Goal: Information Seeking & Learning: Check status

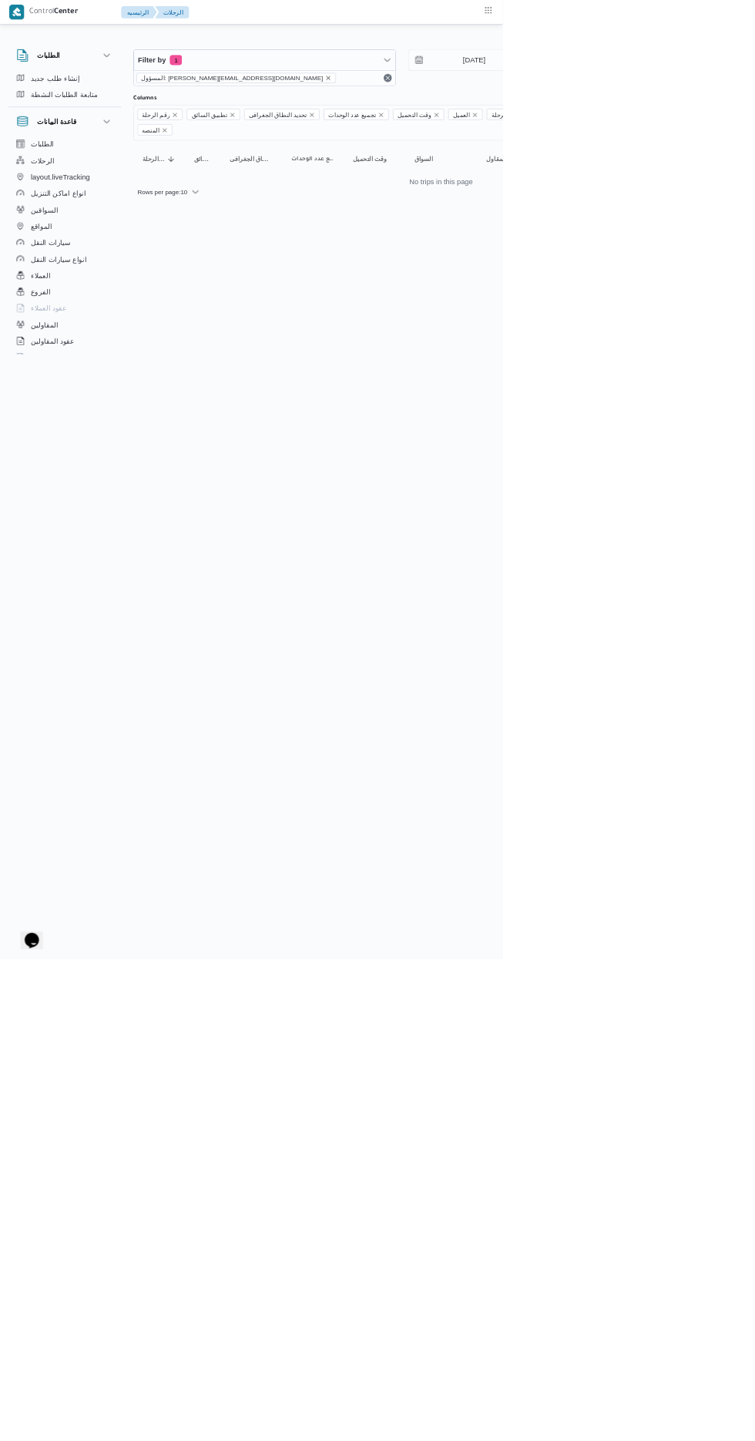
click at [490, 116] on icon "remove selected entity" at bounding box center [493, 117] width 6 height 6
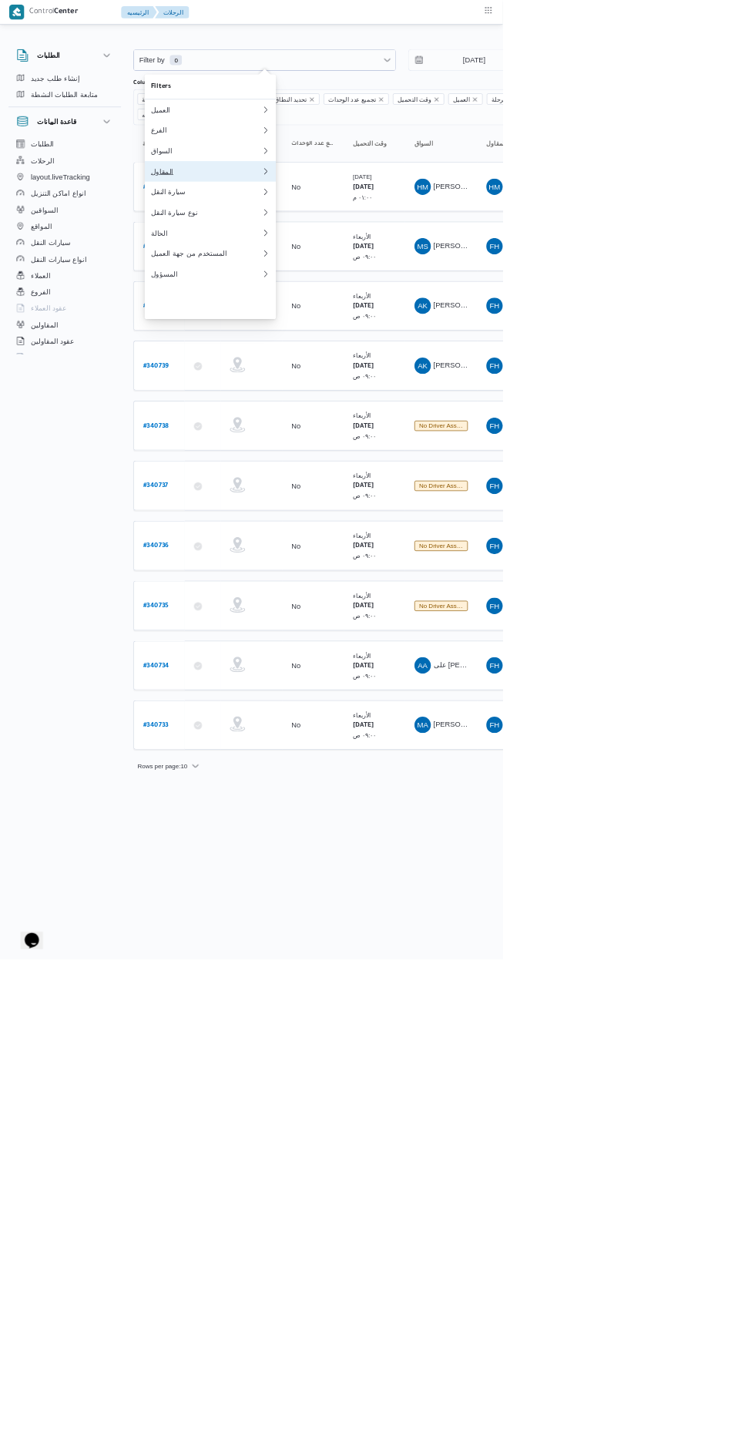
click at [294, 264] on div "المقاول" at bounding box center [310, 257] width 166 height 12
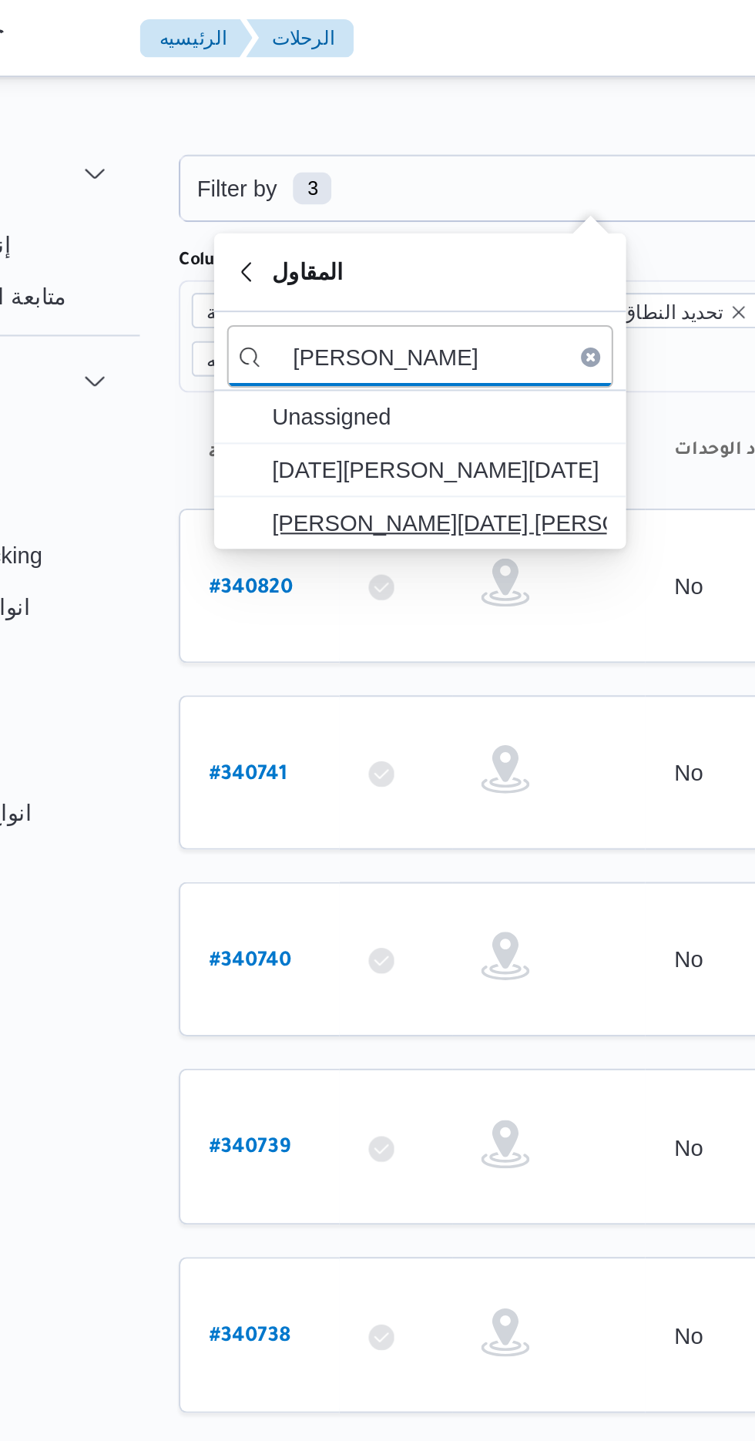
type input "[PERSON_NAME]"
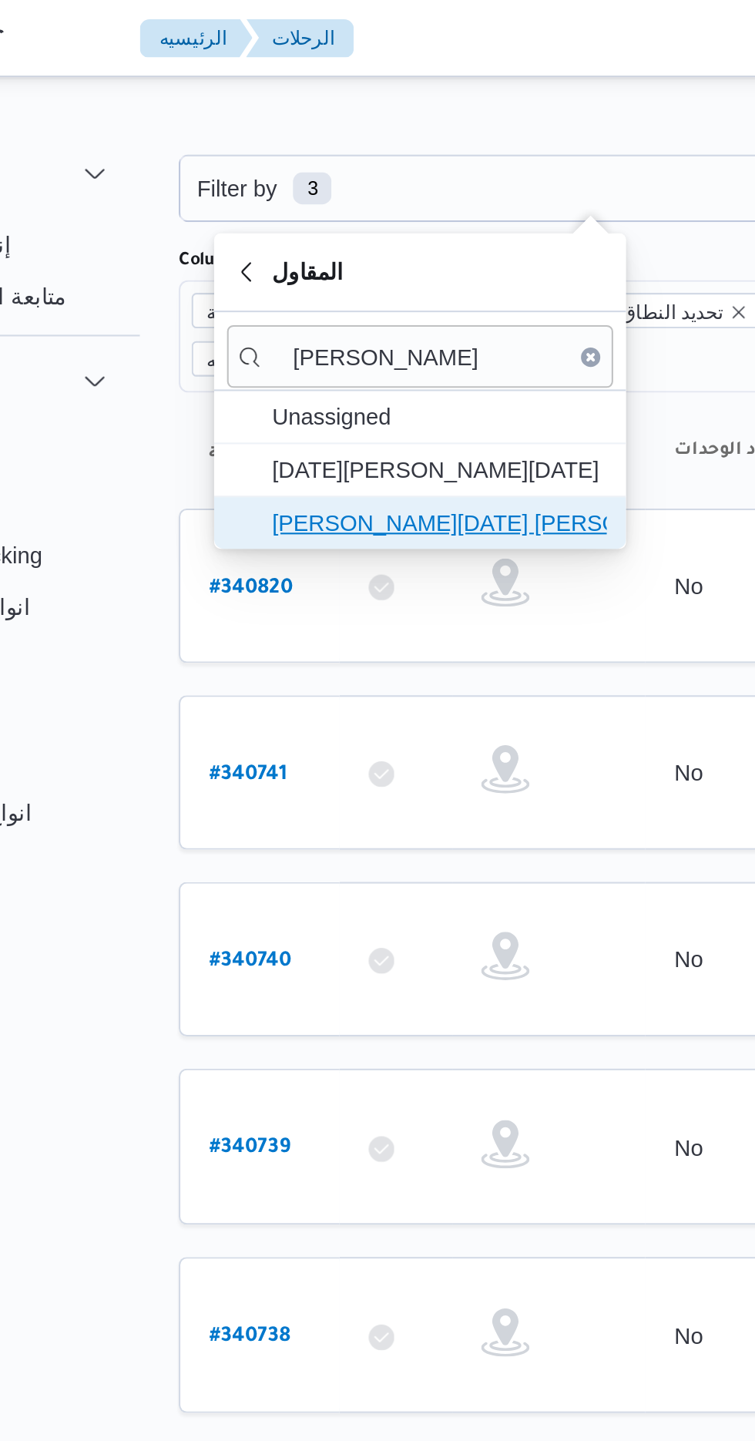
click at [365, 250] on span "[PERSON_NAME][DATE] [PERSON_NAME]" at bounding box center [325, 250] width 160 height 18
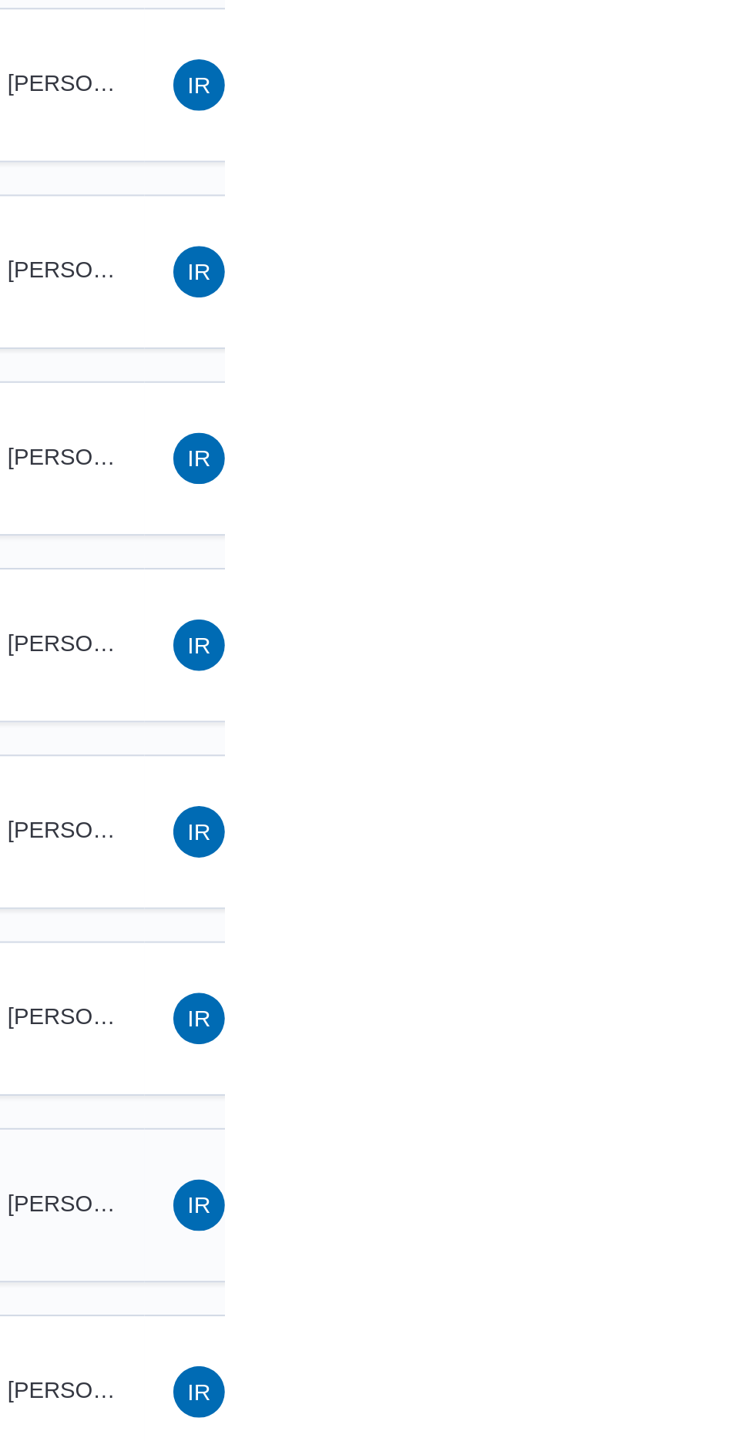
click at [684, 1000] on div "YA [PERSON_NAME] [PERSON_NAME]" at bounding box center [663, 1018] width 92 height 37
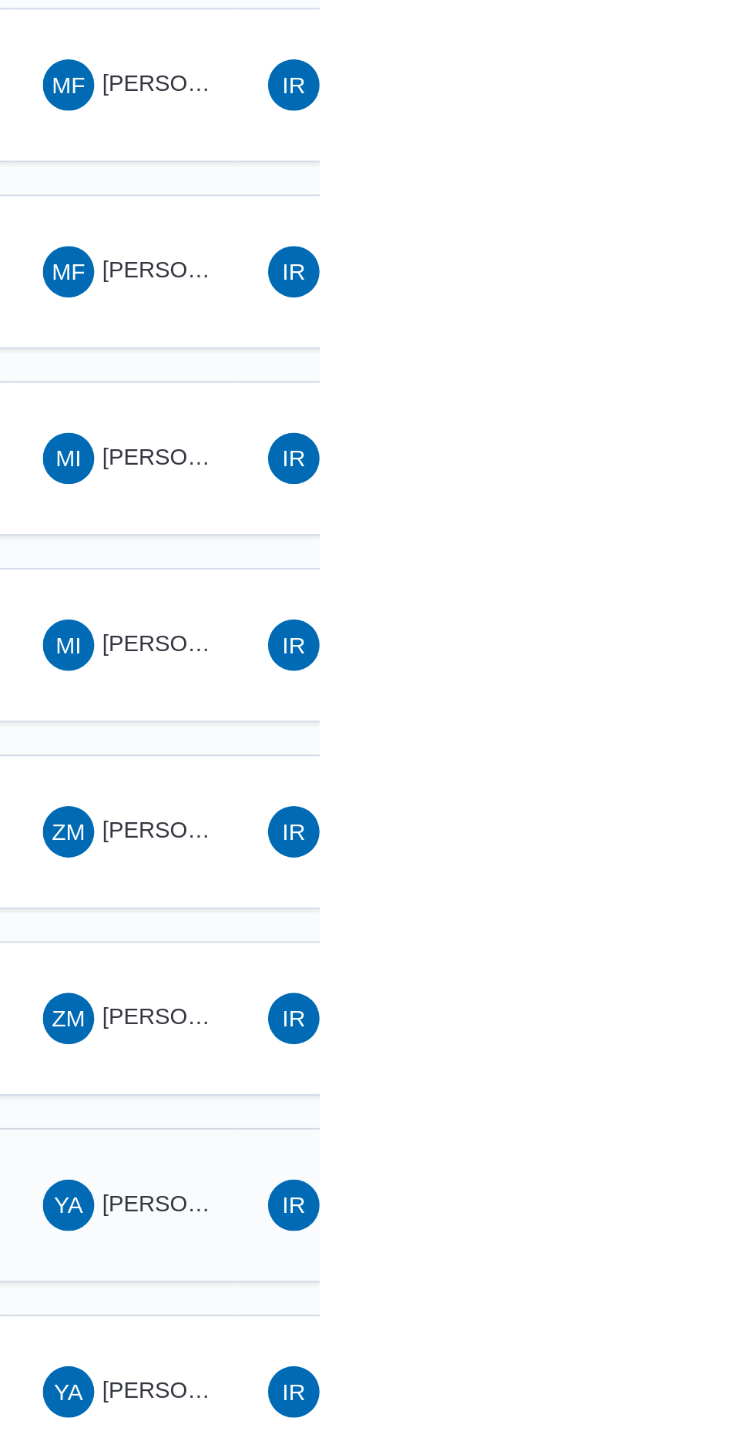
click at [669, 1012] on span "[PERSON_NAME] [PERSON_NAME]" at bounding box center [741, 1018] width 180 height 12
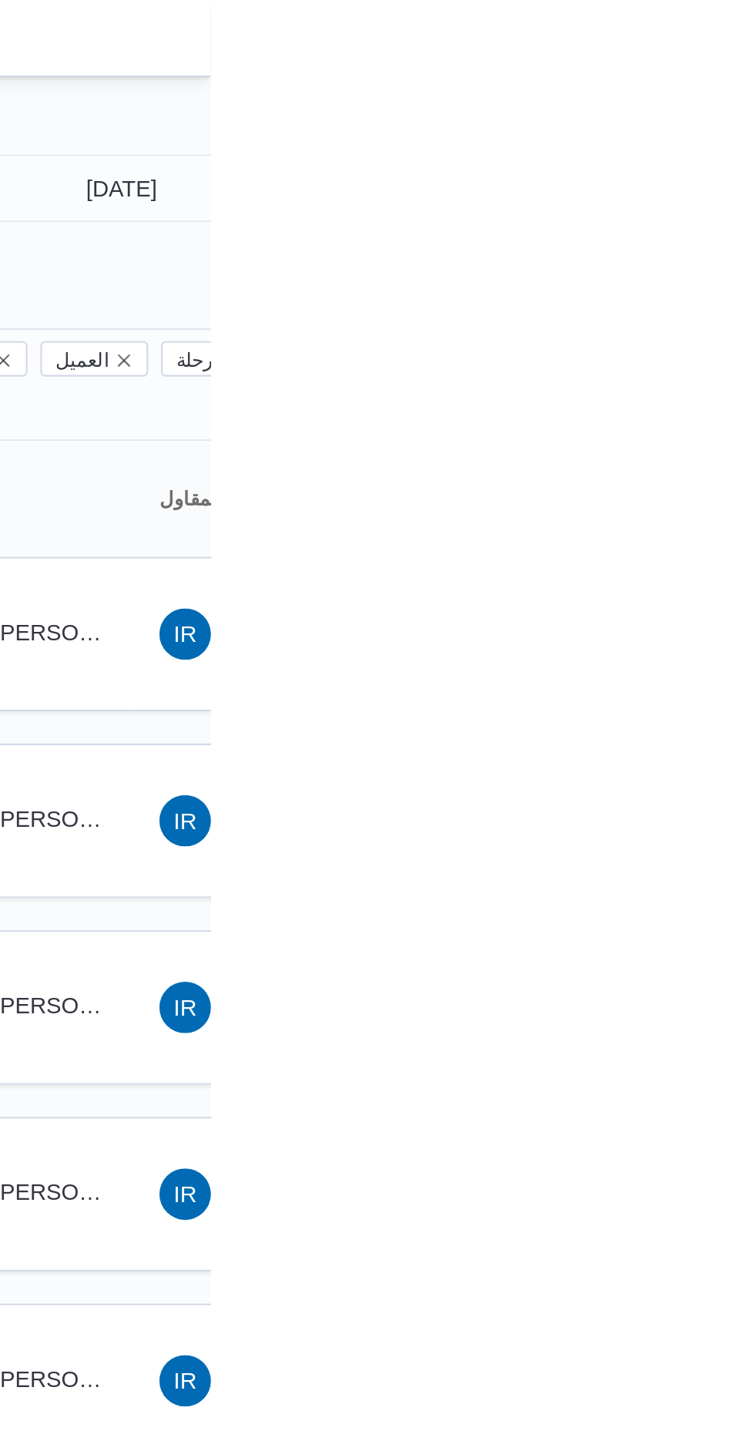
type input "[DATE]"
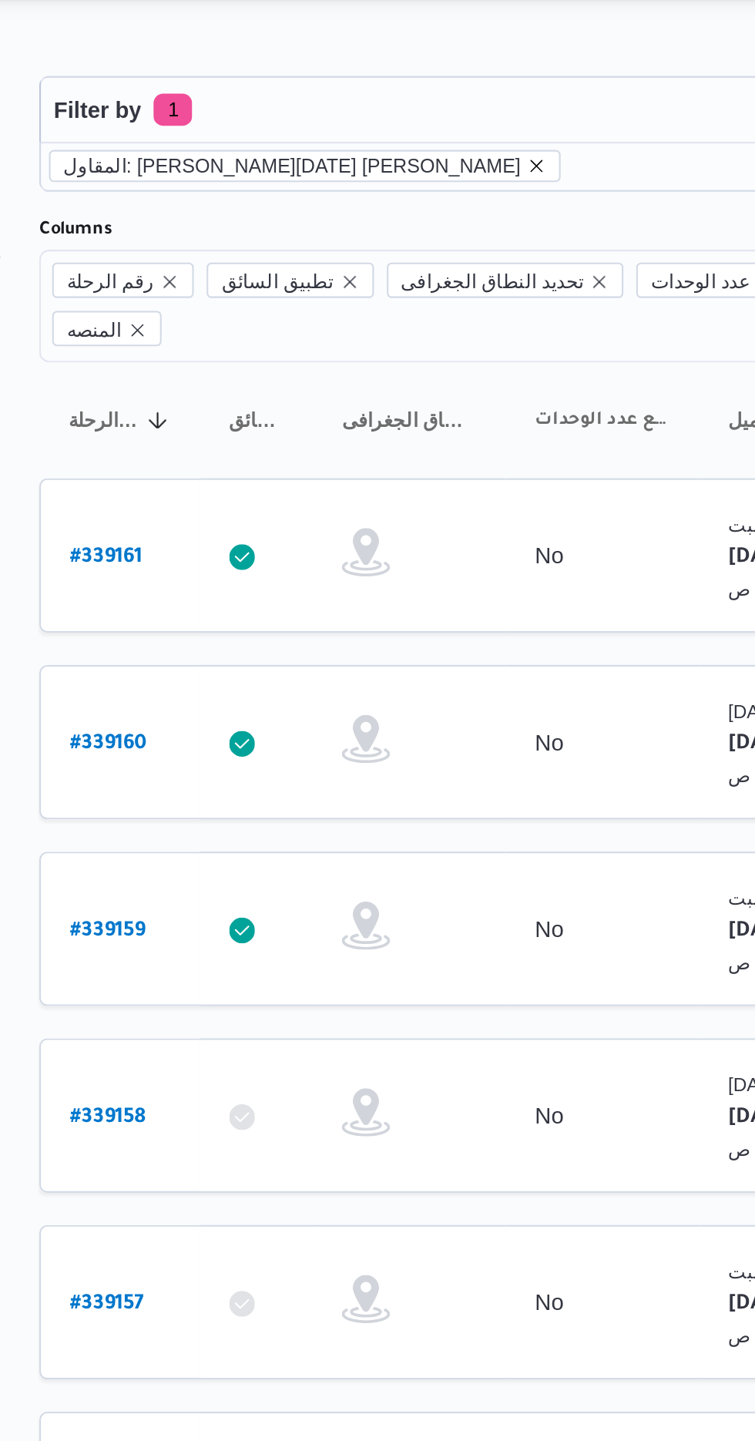
click at [434, 117] on icon "remove selected entity" at bounding box center [438, 117] width 9 height 9
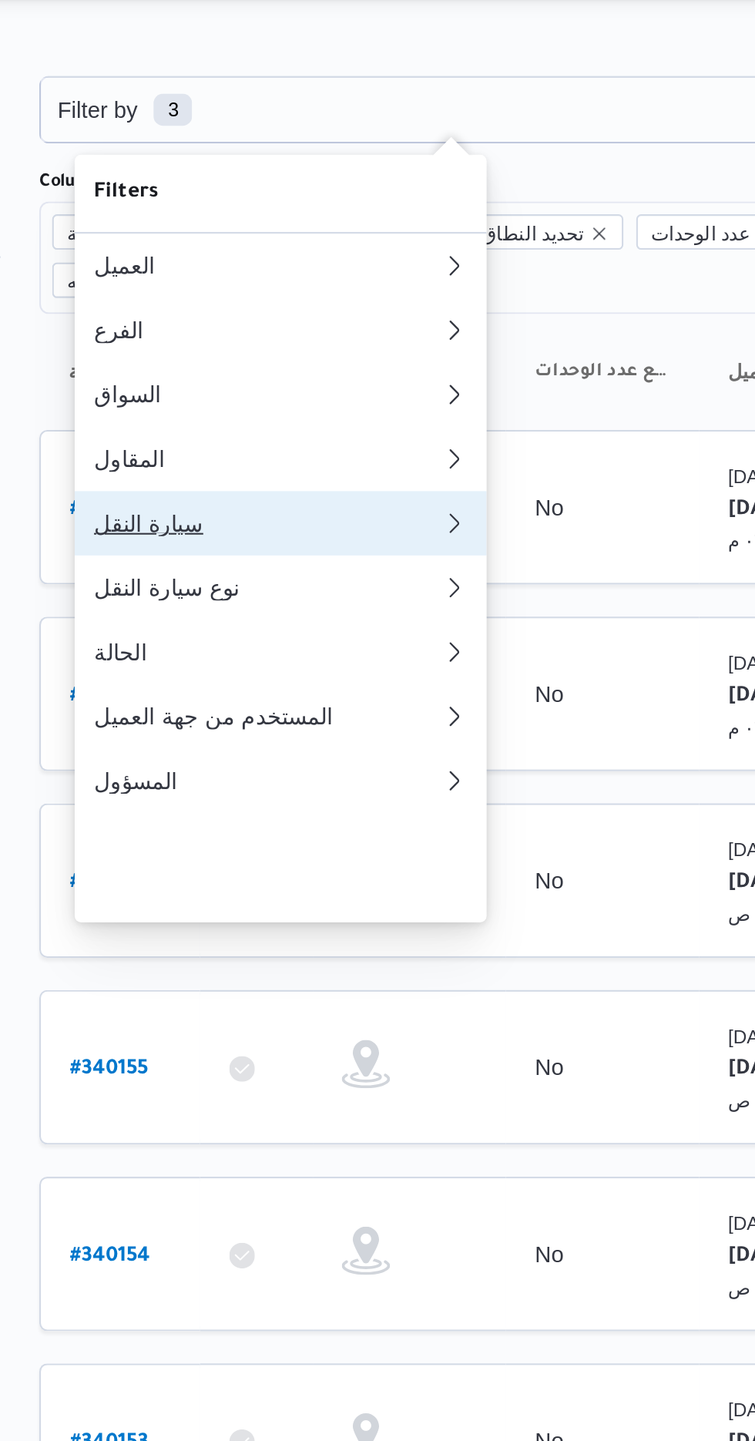
click at [329, 294] on div "سيارة النقل" at bounding box center [310, 288] width 166 height 12
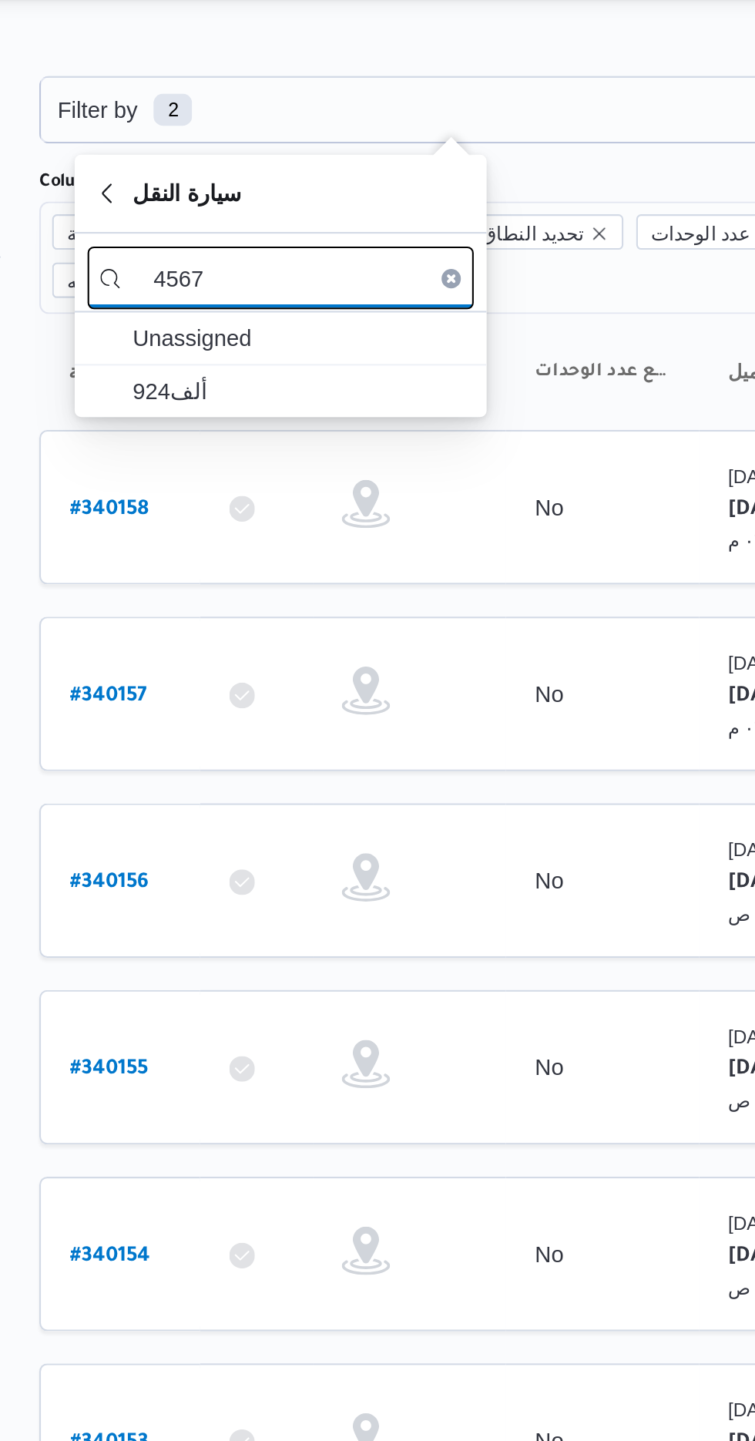
click at [353, 173] on input "4567" at bounding box center [316, 171] width 185 height 30
type input "4"
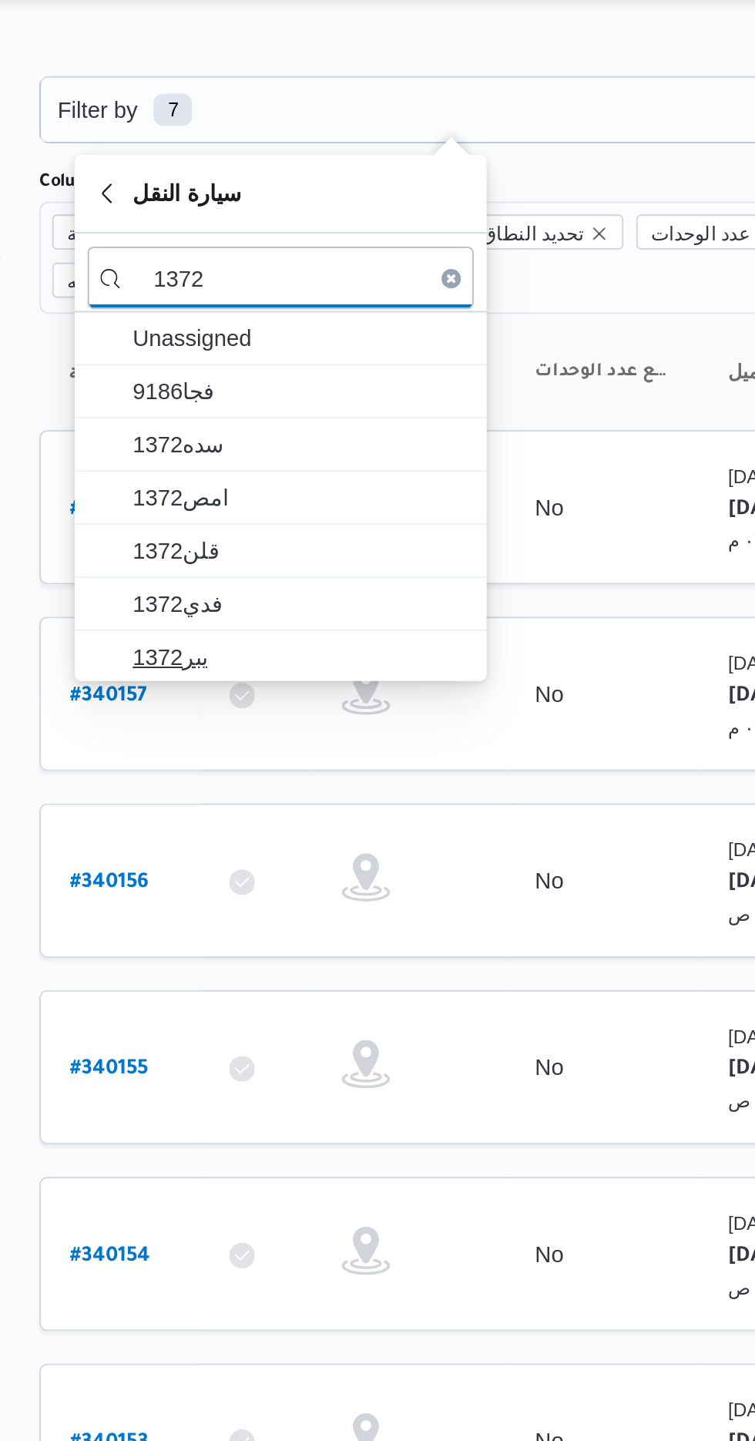
type input "1372"
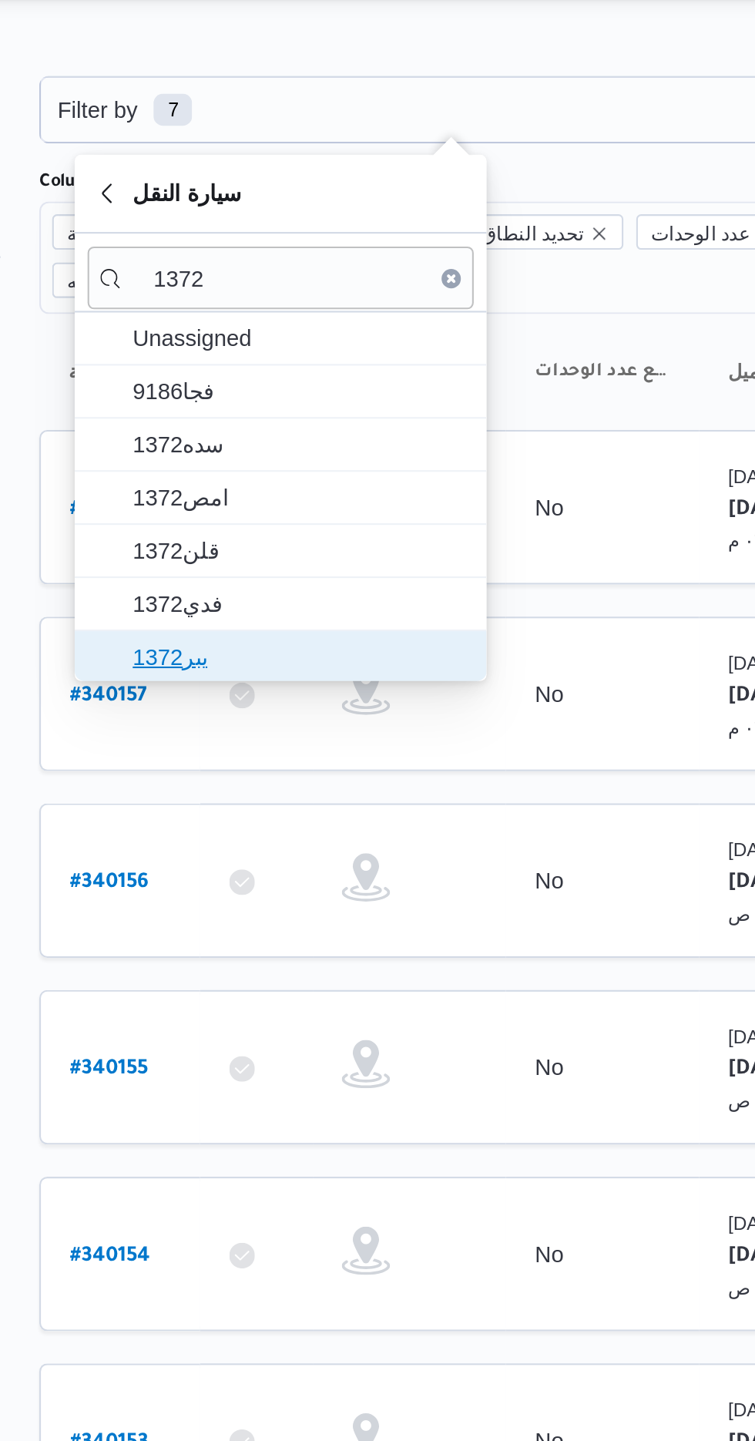
click at [337, 349] on span "يبر1372" at bounding box center [325, 352] width 160 height 18
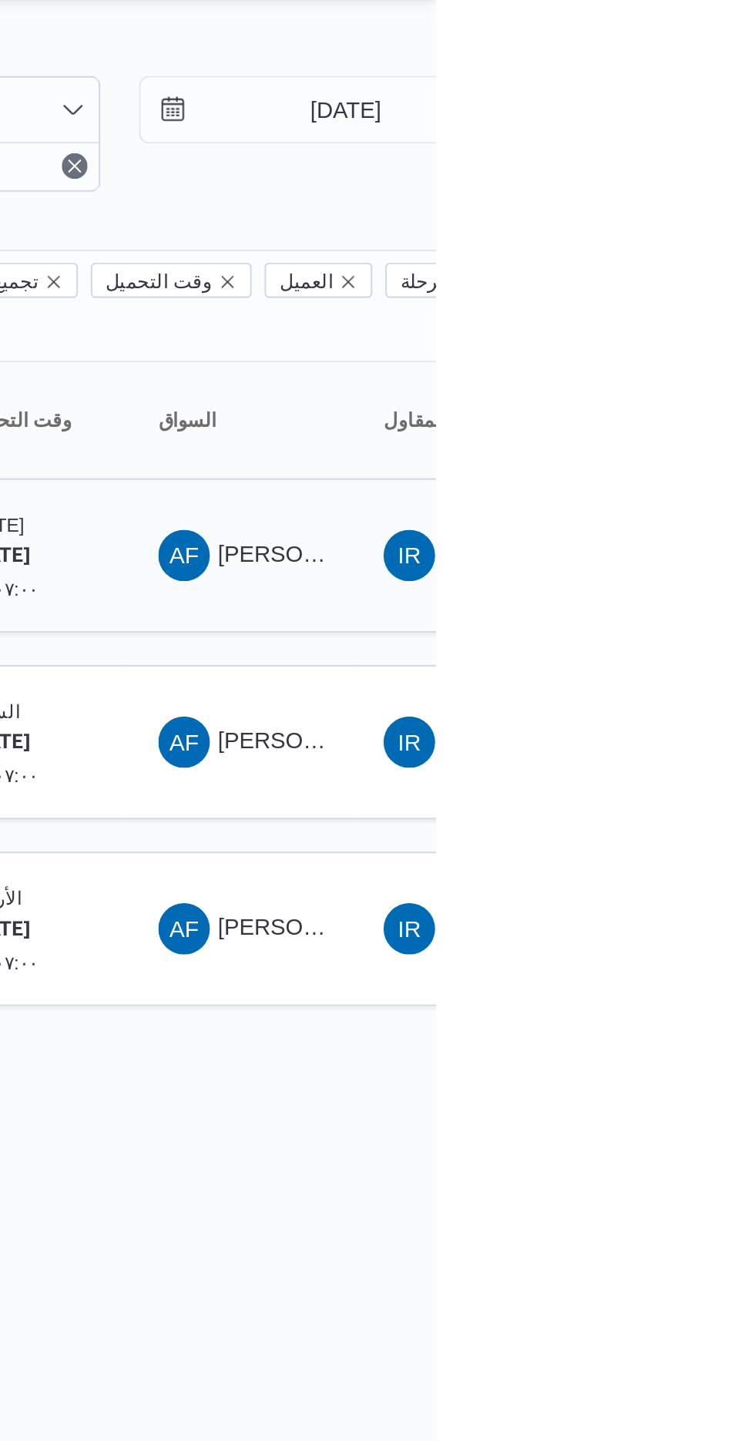
click at [691, 293] on div "AF [PERSON_NAME] [PERSON_NAME]" at bounding box center [663, 303] width 92 height 37
click at [667, 291] on span "AF [PERSON_NAME] [PERSON_NAME]" at bounding box center [663, 303] width 80 height 25
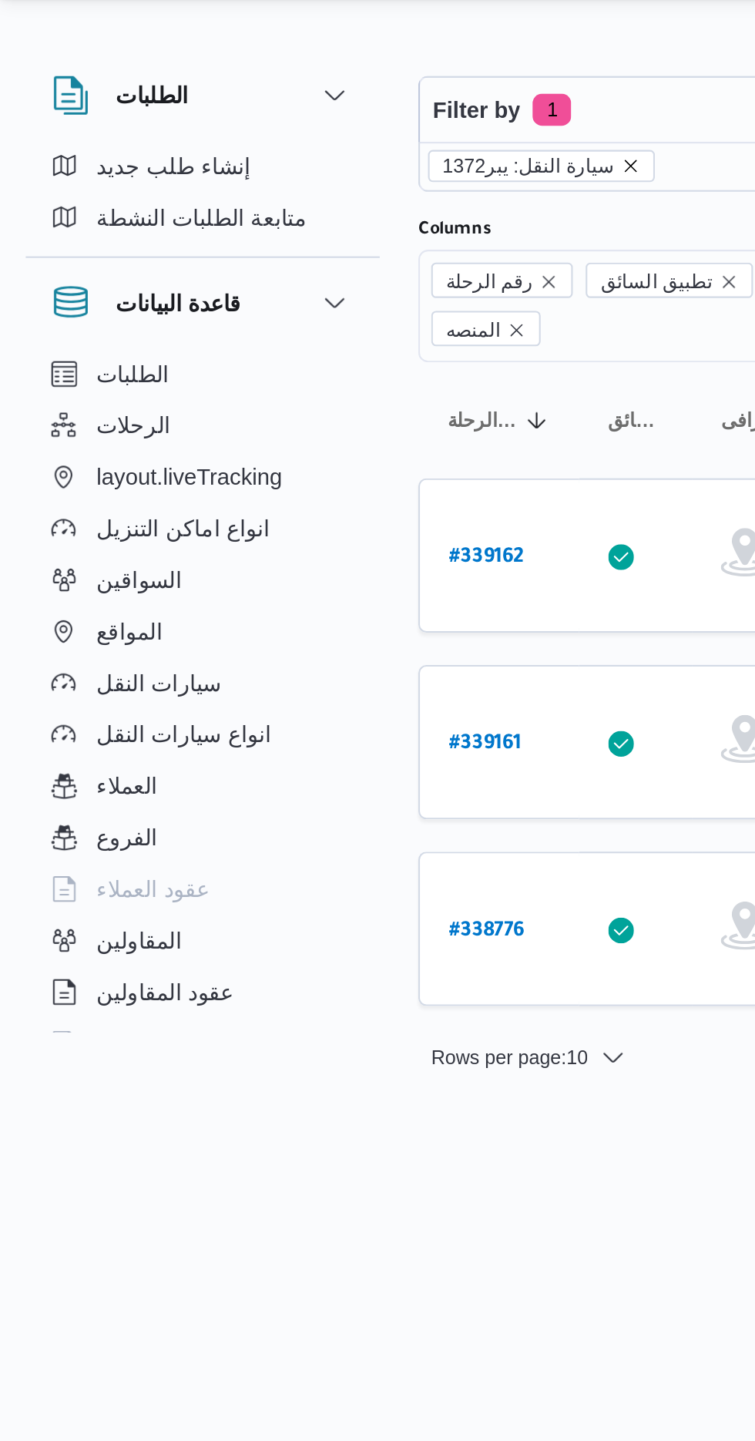
click at [299, 116] on icon "remove selected entity" at bounding box center [302, 117] width 6 height 6
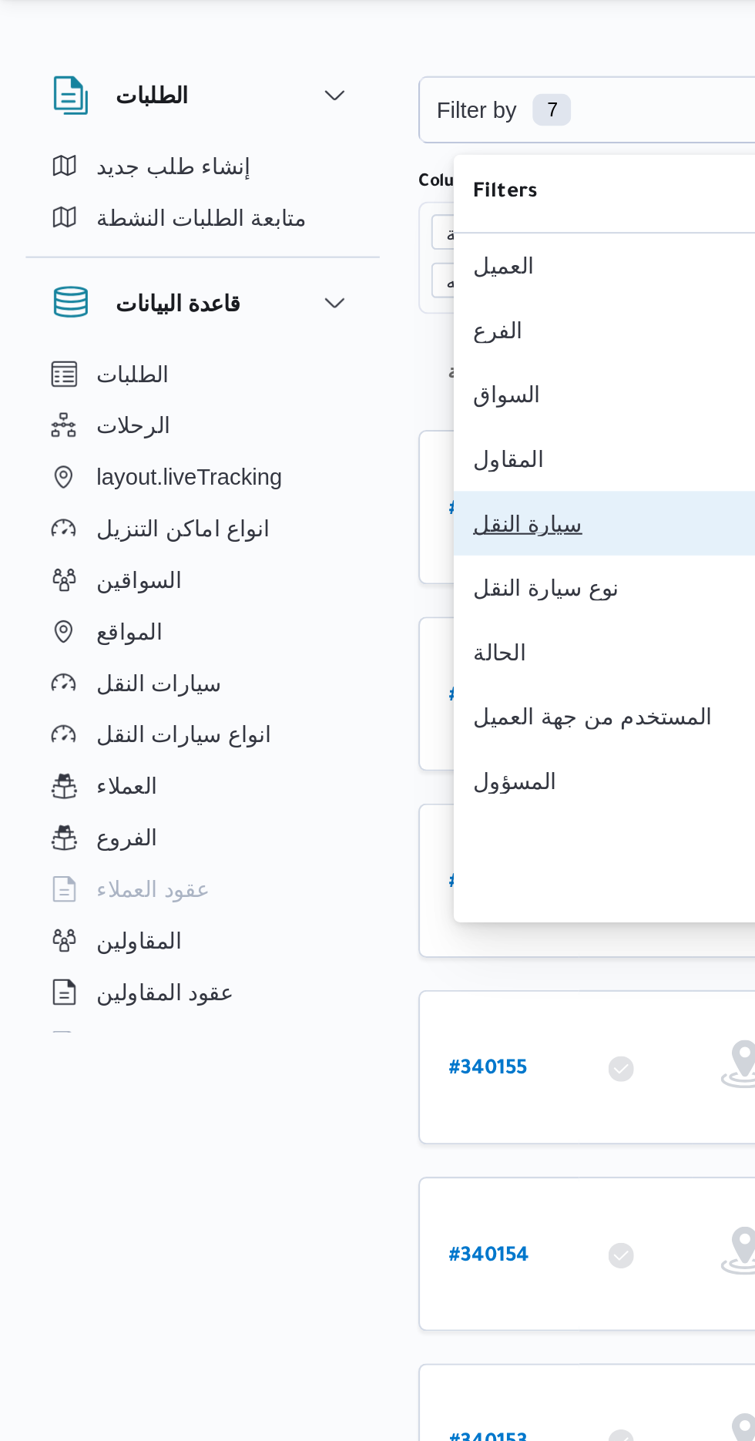
click at [274, 294] on div "سيارة النقل" at bounding box center [307, 288] width 160 height 12
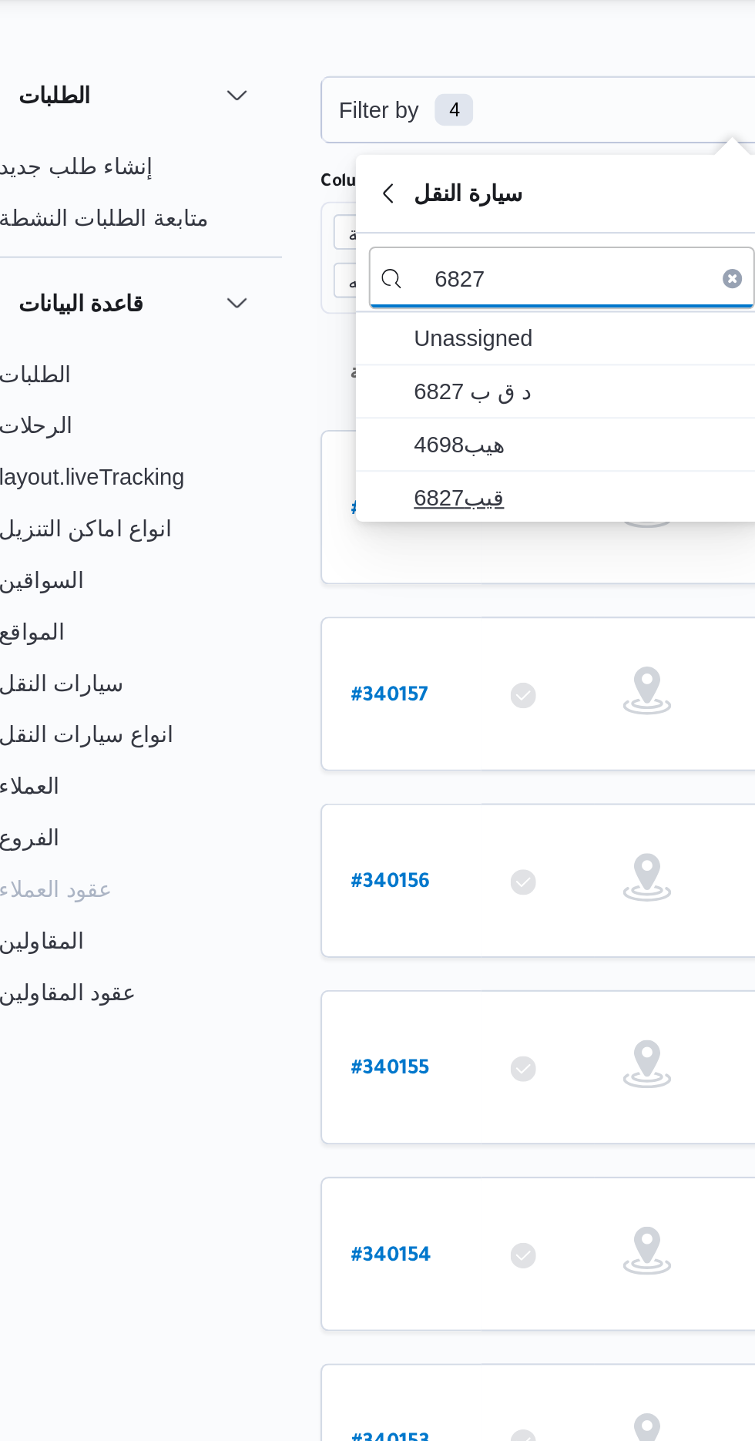
type input "6827"
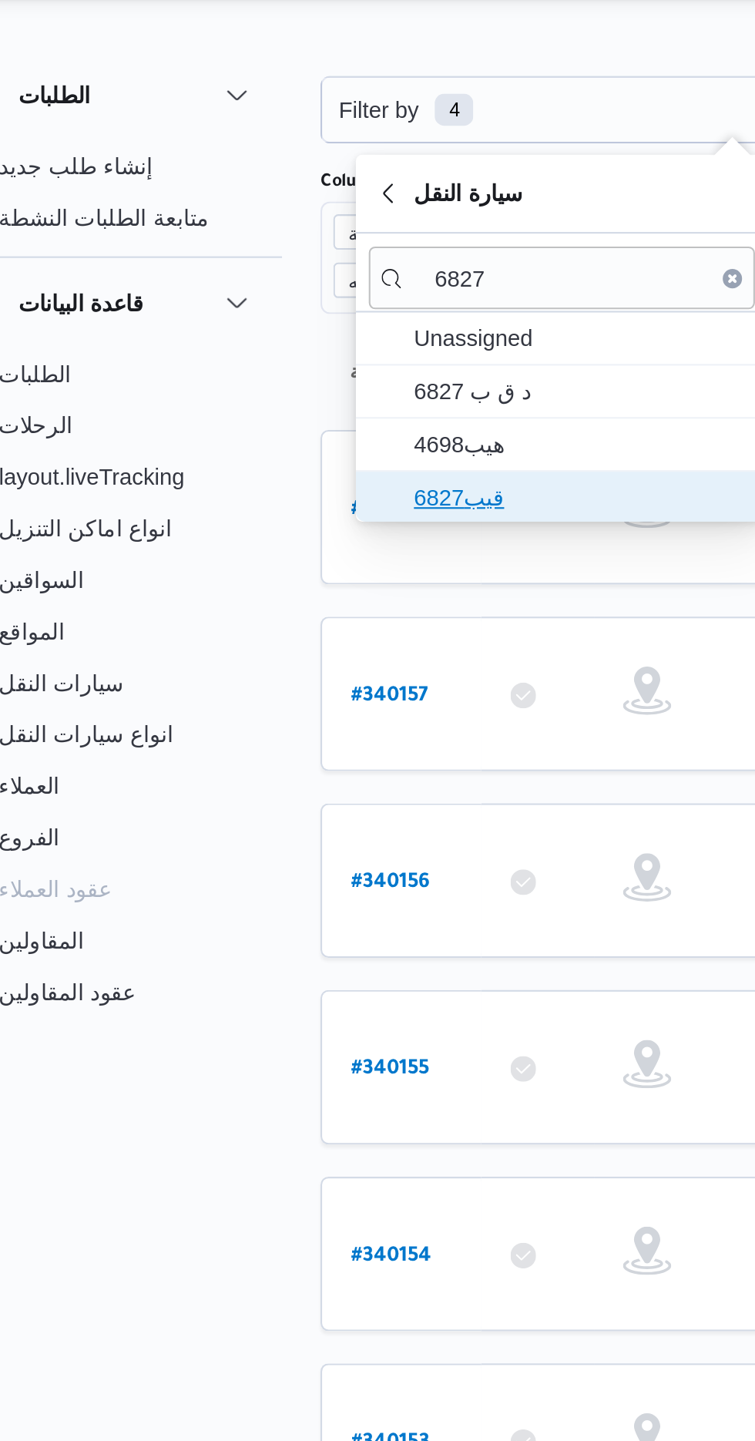
click at [289, 264] on span "قيب6827" at bounding box center [316, 276] width 185 height 25
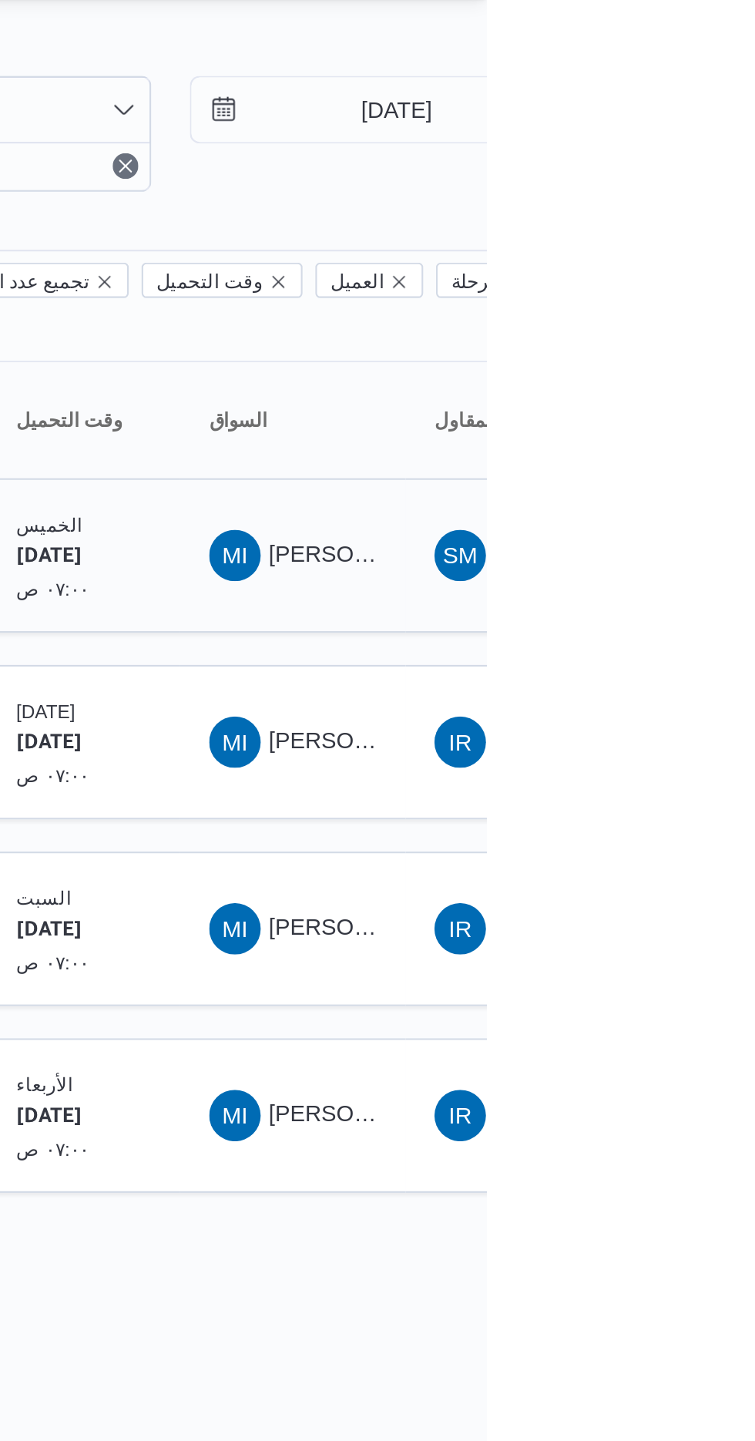
click at [678, 297] on span "[PERSON_NAME] [PERSON_NAME]" at bounding box center [741, 303] width 180 height 12
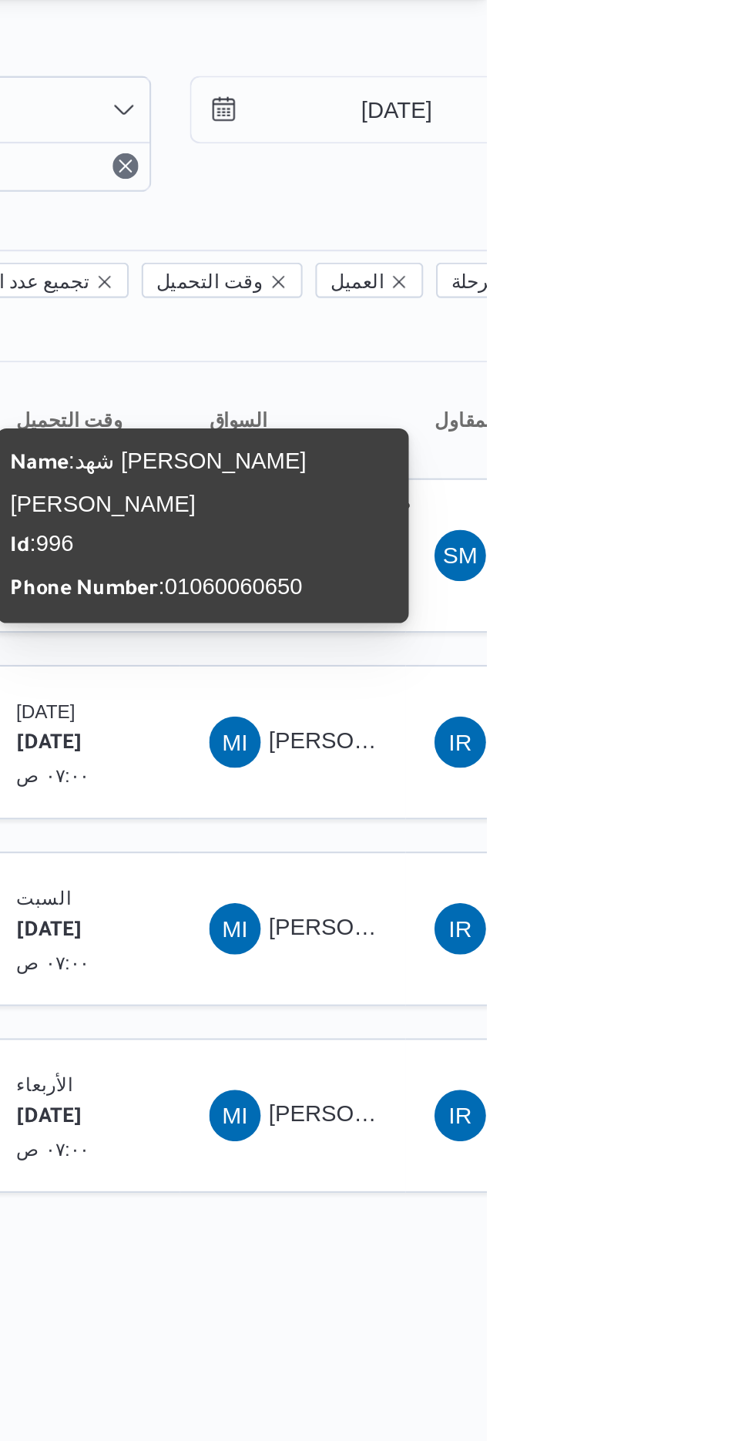
click at [669, 254] on span "Name : شهد مصطفي احمد عبدة عباس حمودة" at bounding box center [598, 268] width 142 height 33
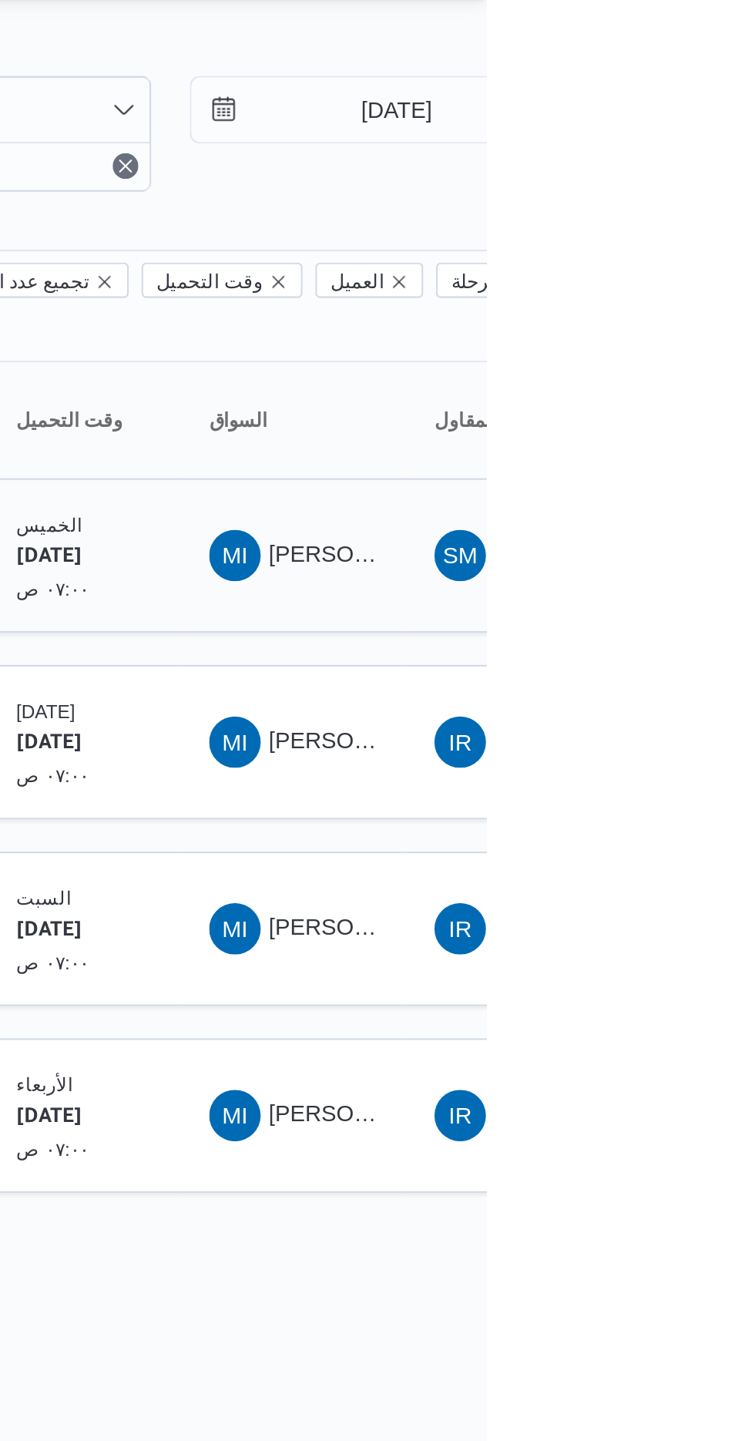
click at [677, 297] on span "[PERSON_NAME] [PERSON_NAME]" at bounding box center [741, 303] width 180 height 12
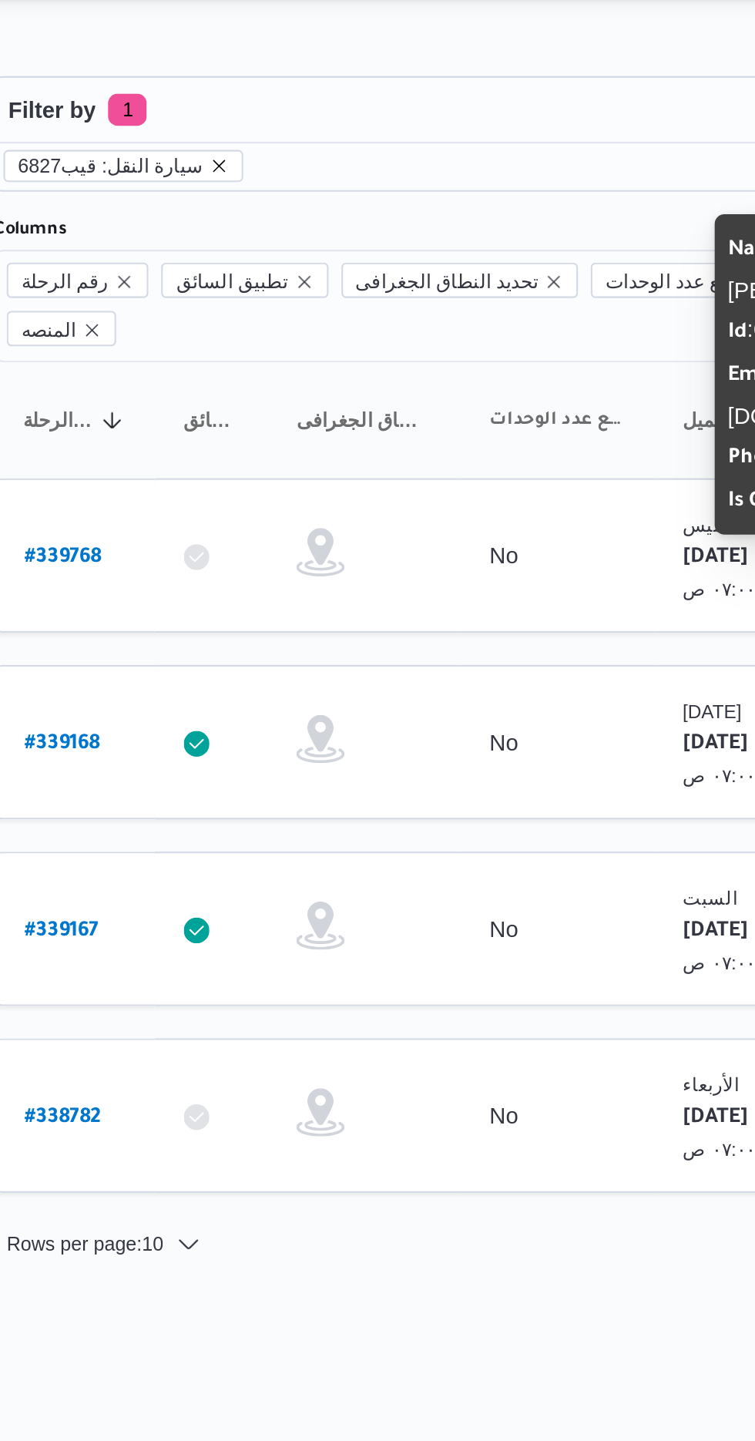
click at [305, 116] on icon "remove selected entity" at bounding box center [308, 117] width 6 height 6
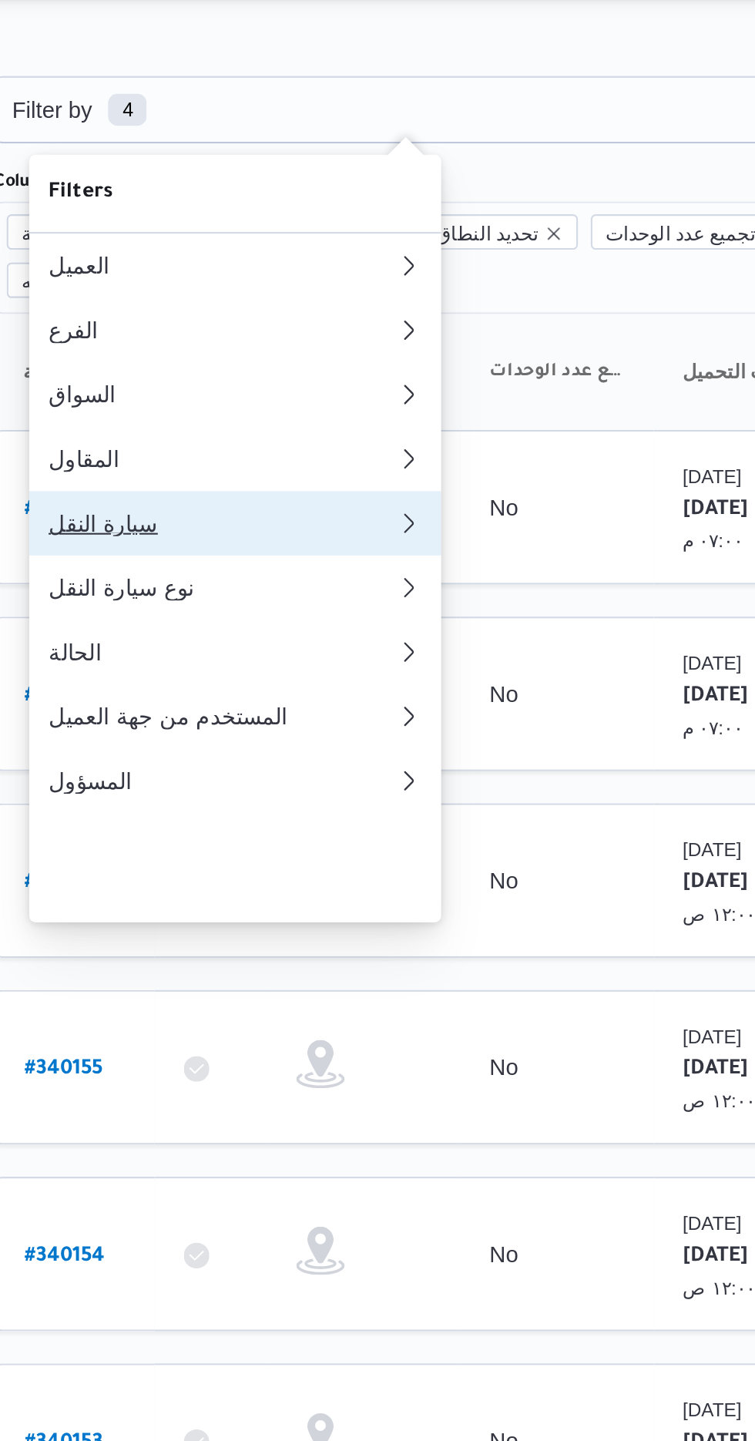
click at [301, 294] on div "سيارة النقل" at bounding box center [307, 288] width 160 height 12
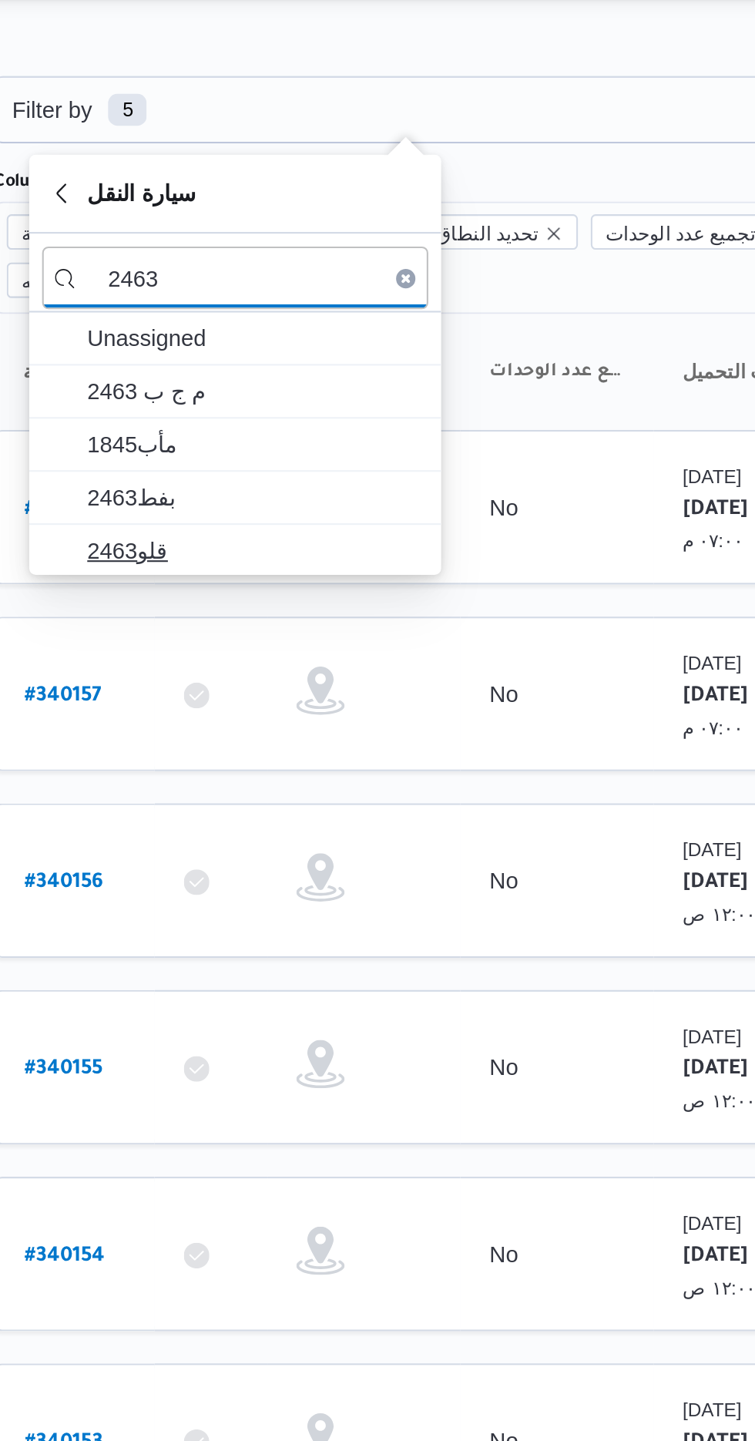
type input "2463"
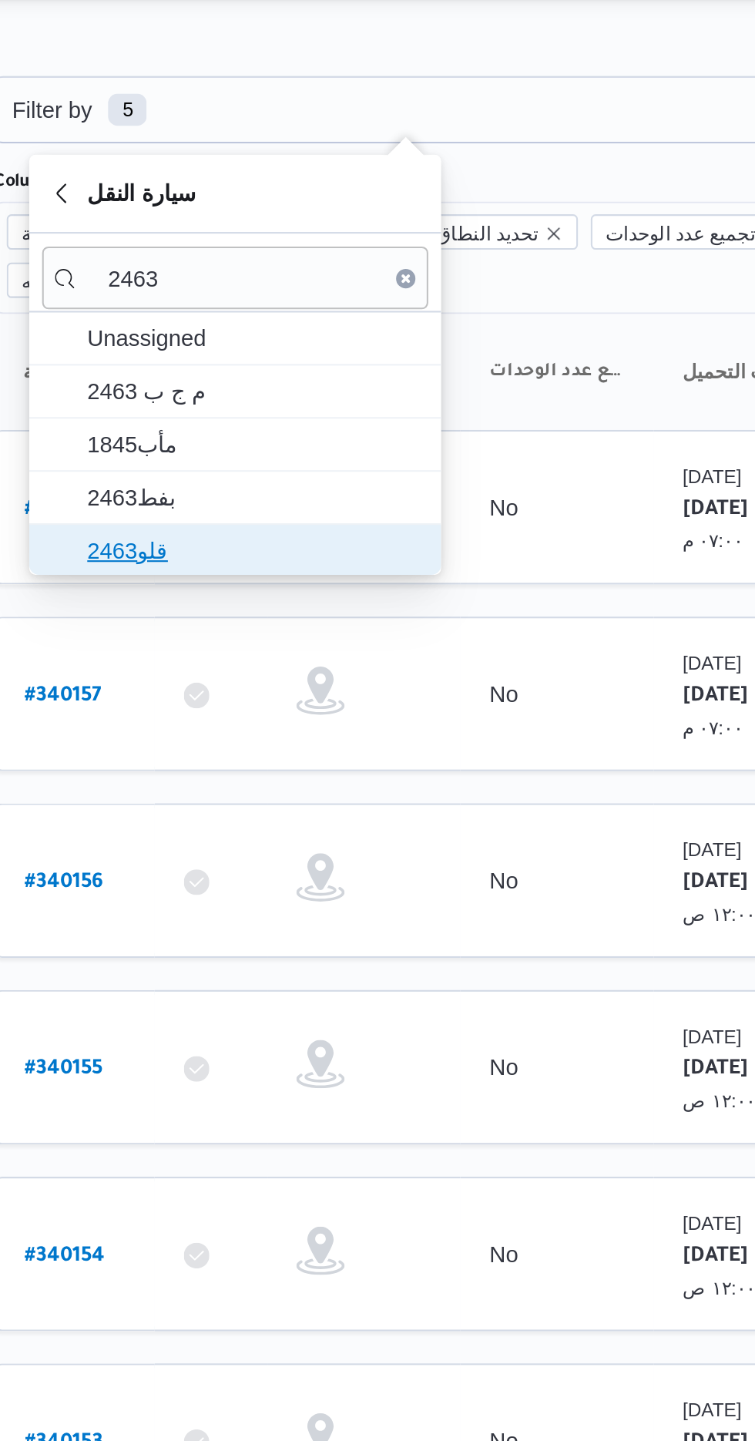
click at [336, 298] on span "قلو2463" at bounding box center [325, 301] width 160 height 18
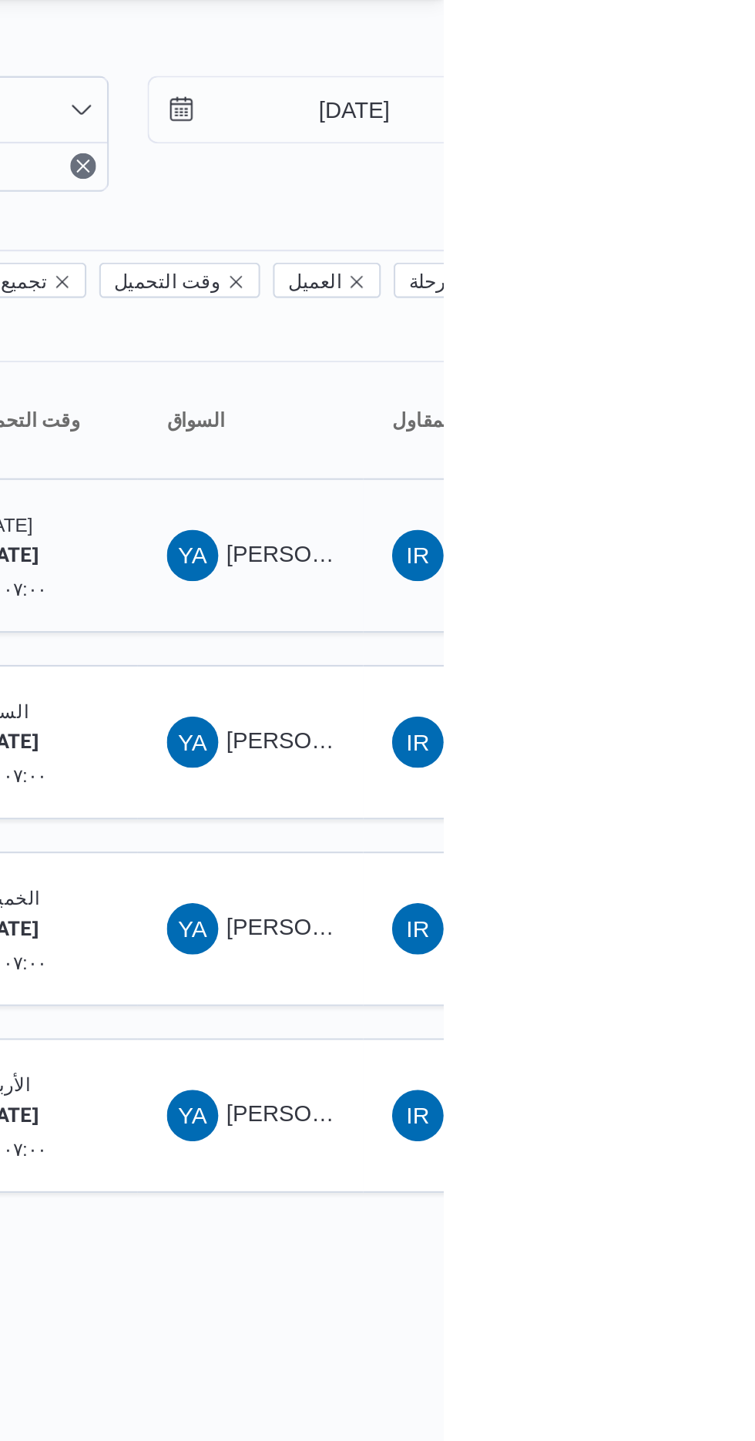
click at [677, 297] on span "[PERSON_NAME] [PERSON_NAME]" at bounding box center [741, 303] width 180 height 12
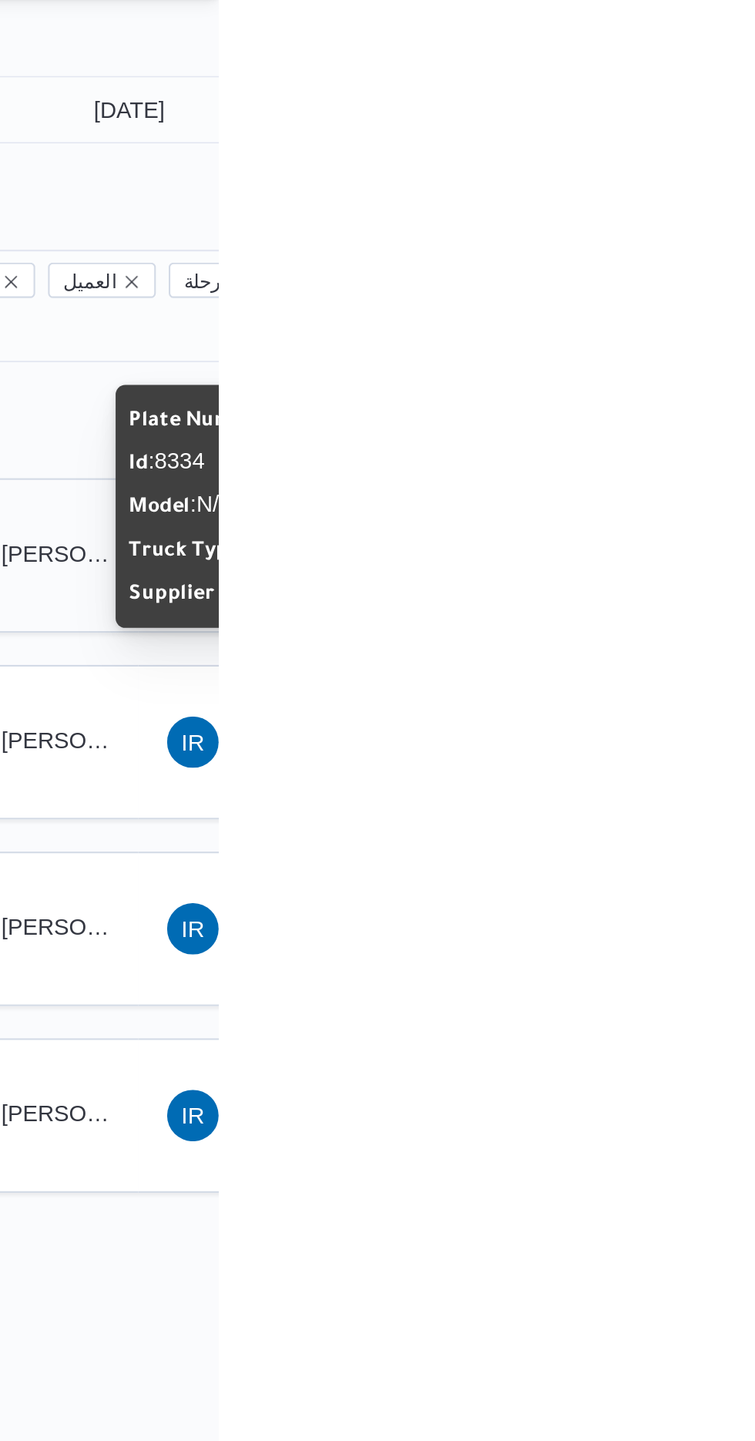
copy span "قلو2463"
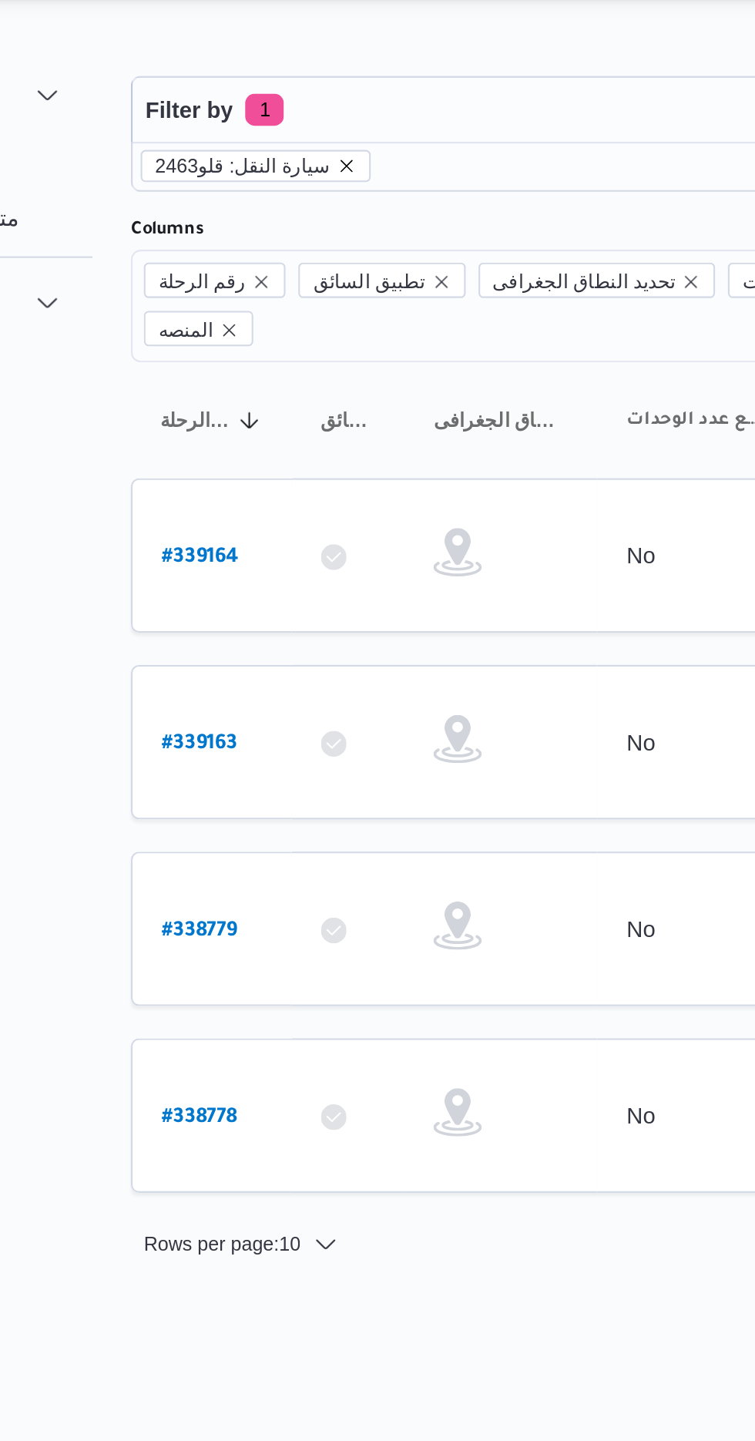
click at [301, 116] on icon "remove selected entity" at bounding box center [304, 117] width 6 height 6
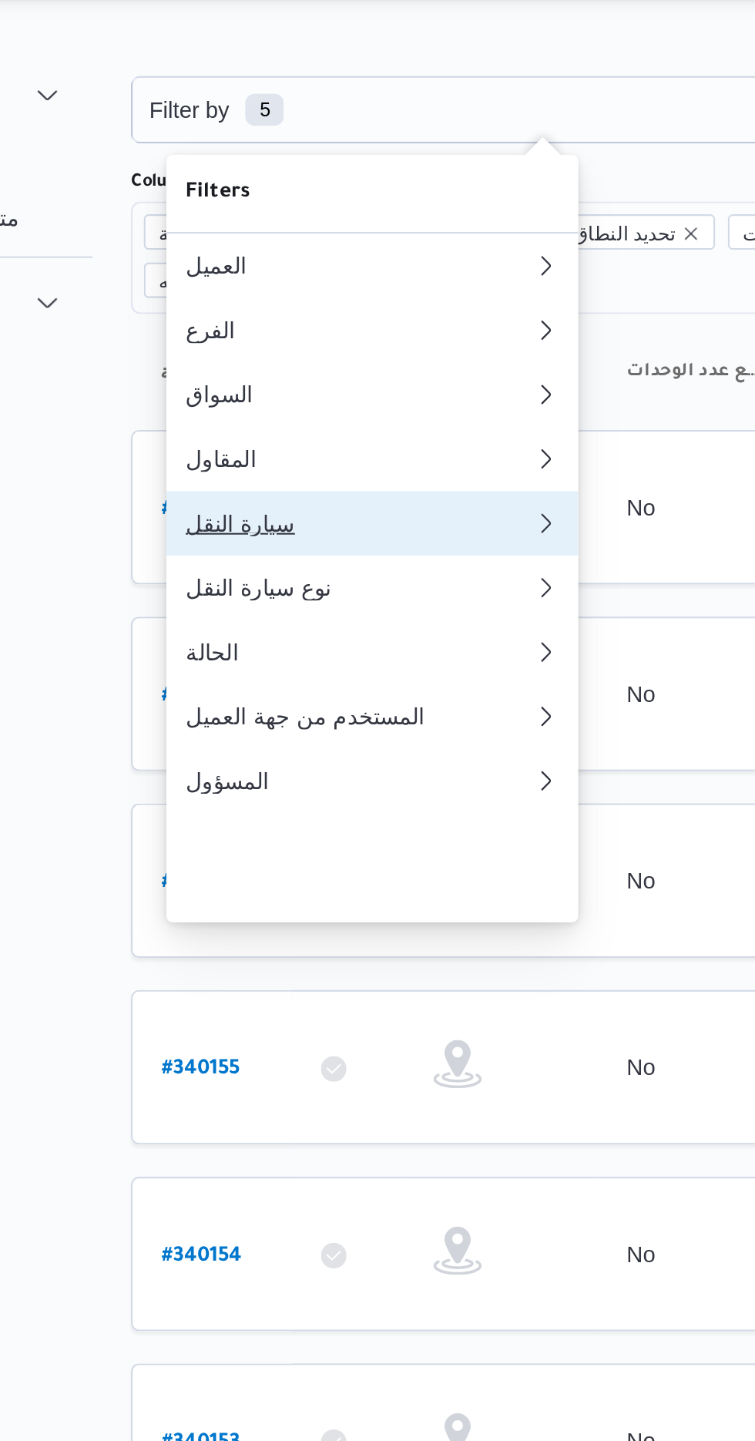
click at [318, 294] on div "سيارة النقل" at bounding box center [307, 288] width 160 height 12
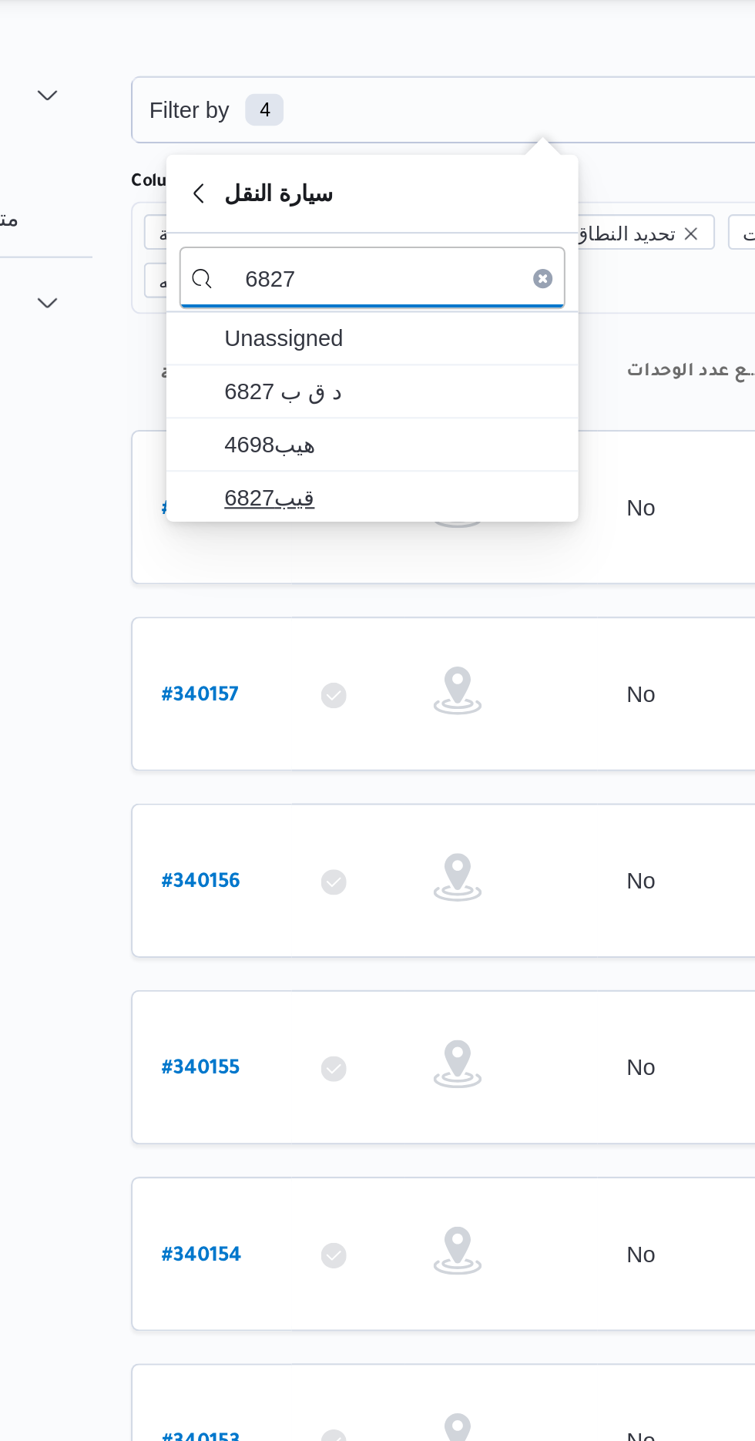
type input "6827"
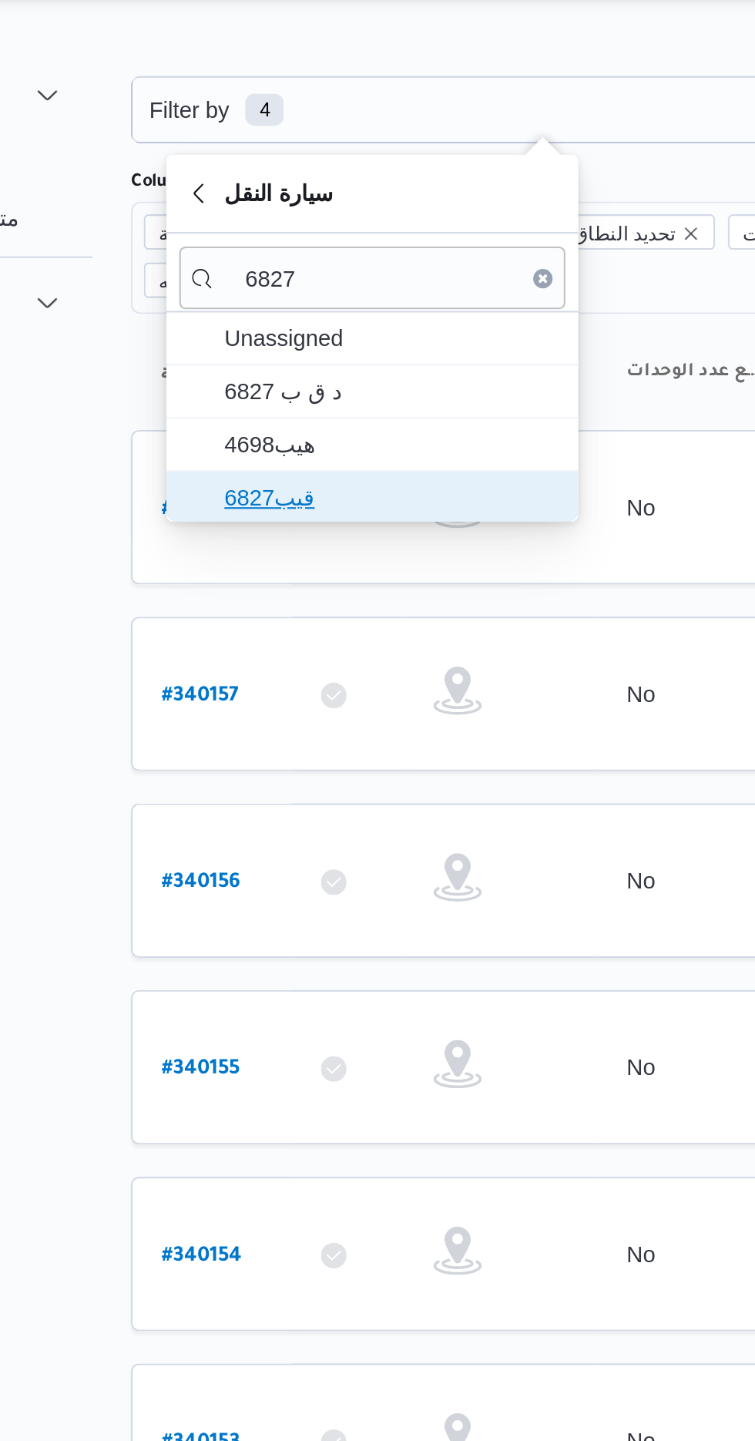
click at [348, 270] on span "قيب6827" at bounding box center [325, 276] width 160 height 18
